Goal: Task Accomplishment & Management: Manage account settings

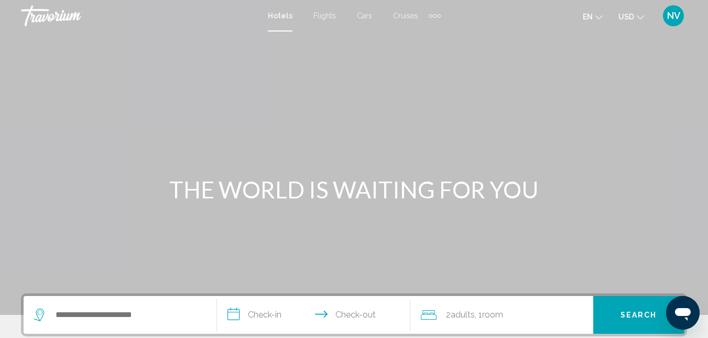
click at [669, 19] on span "NV" at bounding box center [673, 15] width 13 height 10
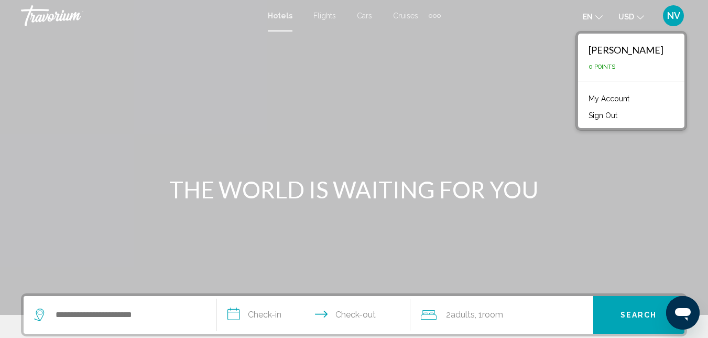
click at [602, 99] on link "My Account" at bounding box center [609, 99] width 51 height 14
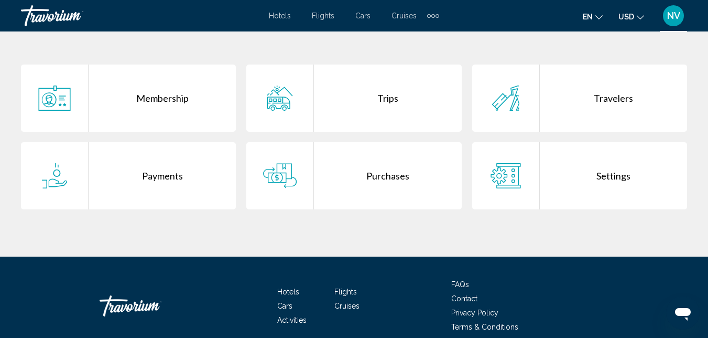
scroll to position [253, 0]
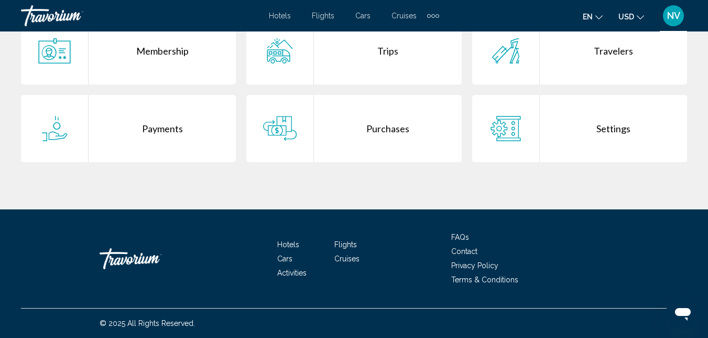
click at [361, 122] on div "Purchases" at bounding box center [387, 128] width 147 height 67
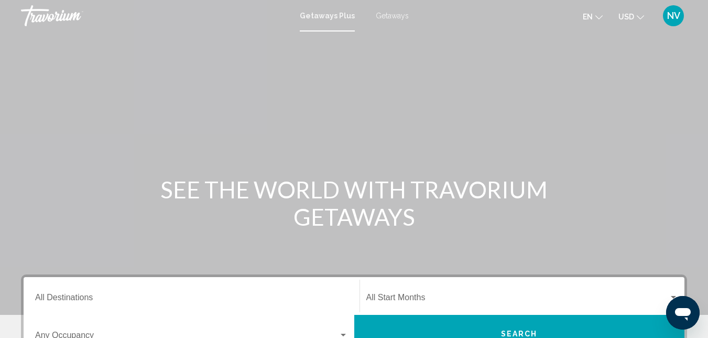
click at [676, 18] on span "NV" at bounding box center [673, 15] width 13 height 10
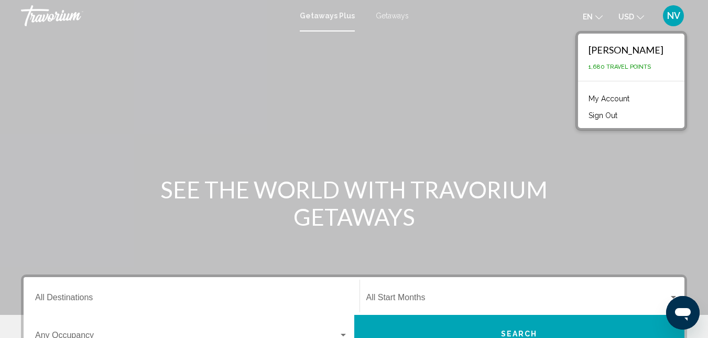
click at [609, 104] on link "My Account" at bounding box center [609, 99] width 51 height 14
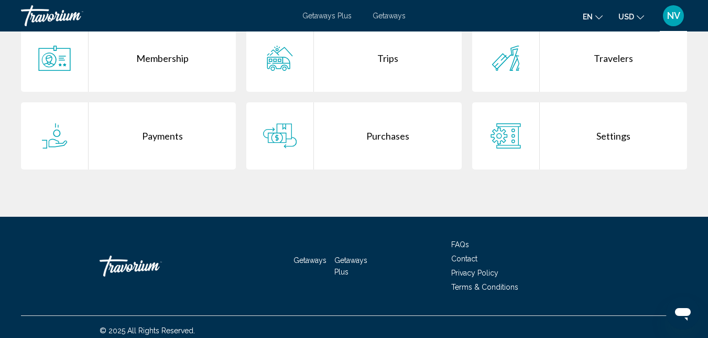
scroll to position [253, 0]
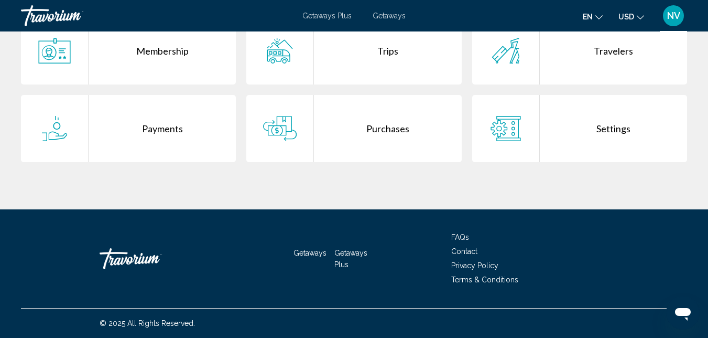
click at [362, 136] on div "Purchases" at bounding box center [387, 128] width 147 height 67
